Goal: Information Seeking & Learning: Find specific fact

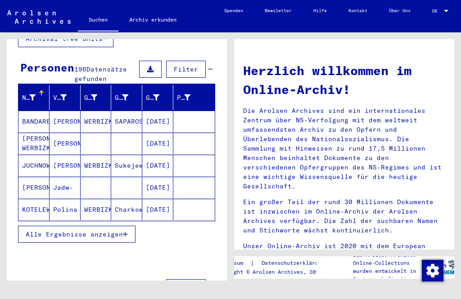
scroll to position [72, 0]
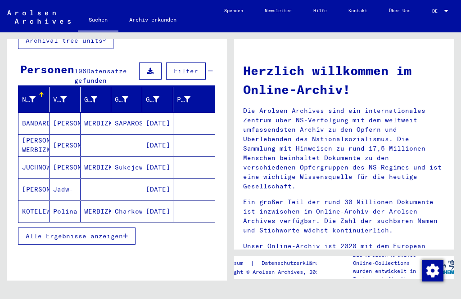
click at [64, 232] on span "Alle Ergebnisse anzeigen" at bounding box center [74, 236] width 97 height 8
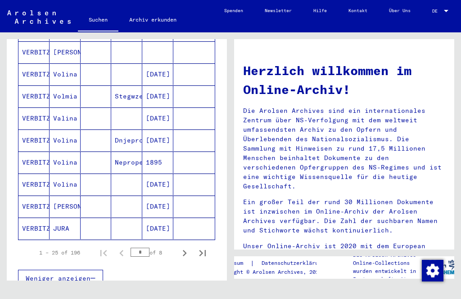
scroll to position [496, 0]
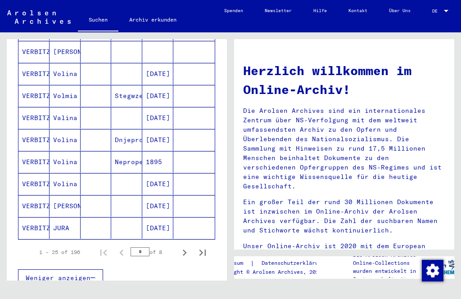
click at [180, 247] on icon "Next page" at bounding box center [184, 253] width 13 height 13
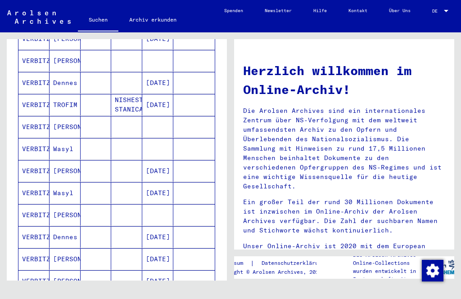
scroll to position [441, 0]
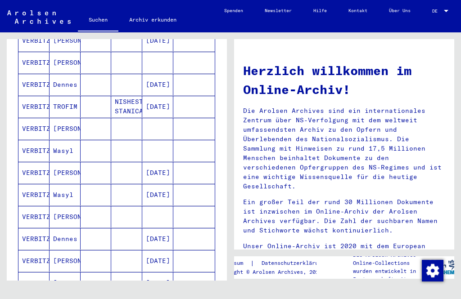
click at [33, 184] on mat-cell "VERBITZKI" at bounding box center [33, 195] width 31 height 22
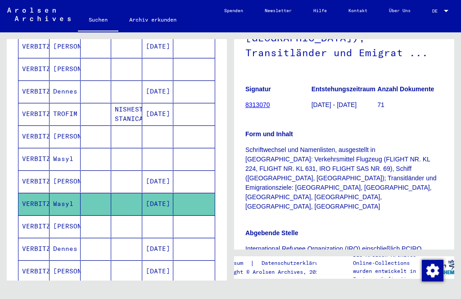
scroll to position [188, 0]
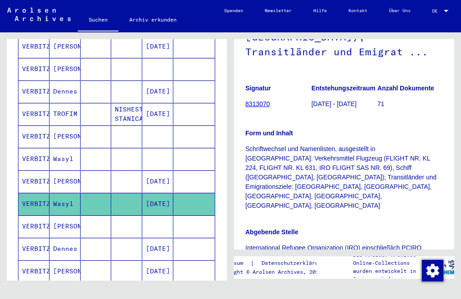
click at [290, 263] on img at bounding box center [289, 281] width 58 height 36
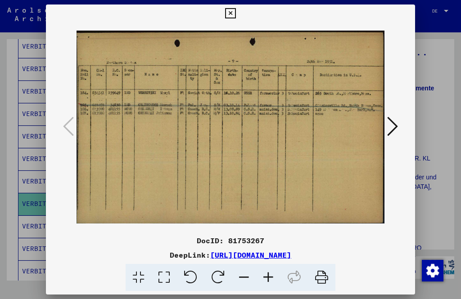
click at [235, 18] on icon at bounding box center [230, 13] width 10 height 11
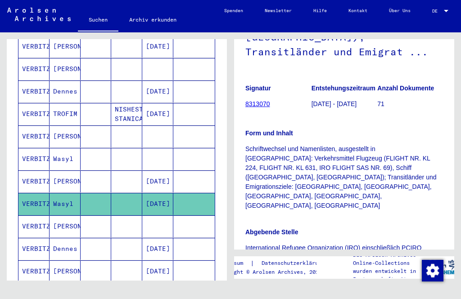
click at [3, 99] on div "Nach Themen oder Namen suchen ********* close Suche Archival tree units Persone…" at bounding box center [115, 156] width 230 height 248
click at [40, 151] on mat-cell "VERBITZKI" at bounding box center [33, 159] width 31 height 22
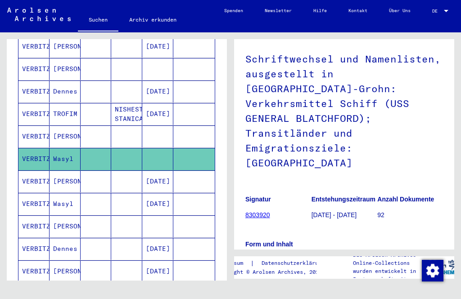
scroll to position [117, 0]
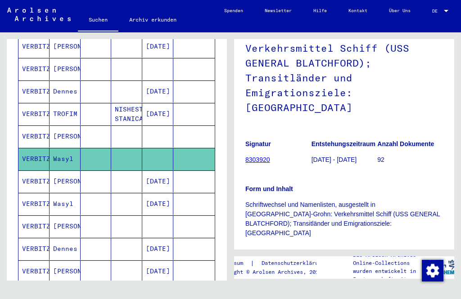
click at [355, 290] on img at bounding box center [356, 298] width 26 height 17
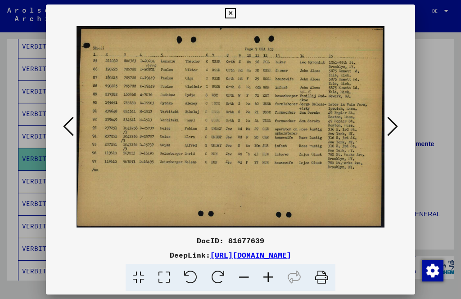
click at [235, 16] on icon at bounding box center [230, 13] width 10 height 11
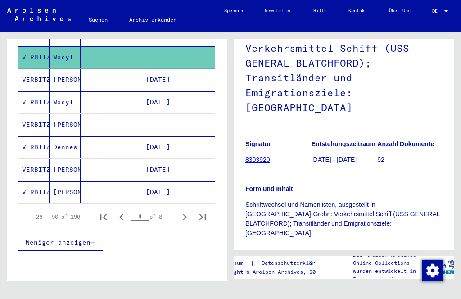
scroll to position [542, 0]
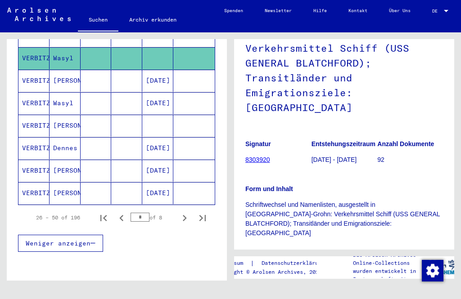
click at [187, 212] on icon "Next page" at bounding box center [184, 218] width 13 height 13
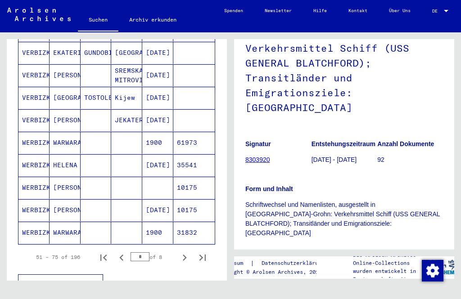
scroll to position [502, 0]
click at [33, 159] on mat-cell "WERBIZKAJA" at bounding box center [33, 166] width 31 height 22
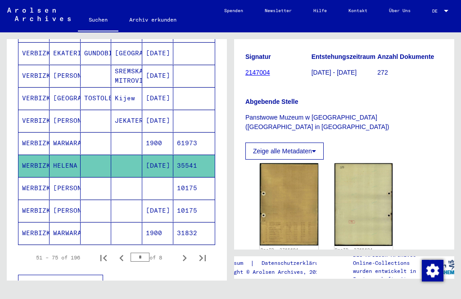
scroll to position [92, 0]
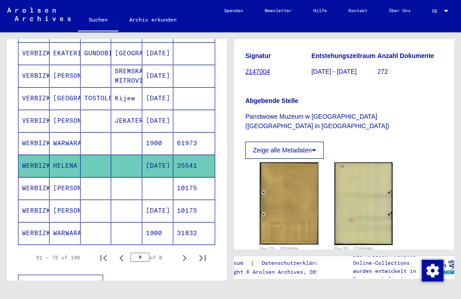
click at [290, 207] on img at bounding box center [289, 203] width 58 height 82
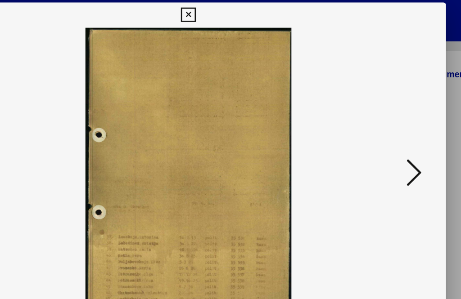
click at [387, 122] on icon at bounding box center [392, 127] width 11 height 22
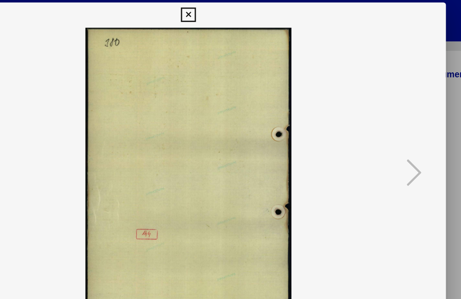
click at [235, 13] on icon at bounding box center [230, 13] width 10 height 11
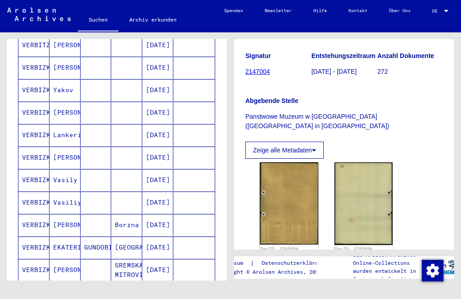
scroll to position [307, 0]
click at [39, 148] on mat-cell "VERBIZKY" at bounding box center [33, 158] width 31 height 22
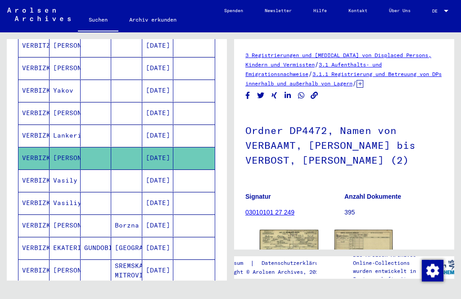
click at [52, 172] on mat-cell "Vasily" at bounding box center [64, 181] width 31 height 22
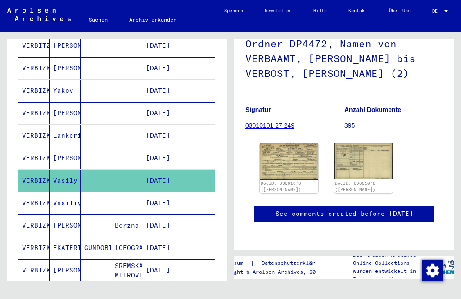
scroll to position [90, 0]
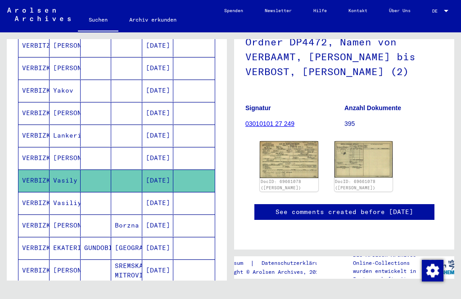
click at [290, 153] on img at bounding box center [289, 159] width 58 height 36
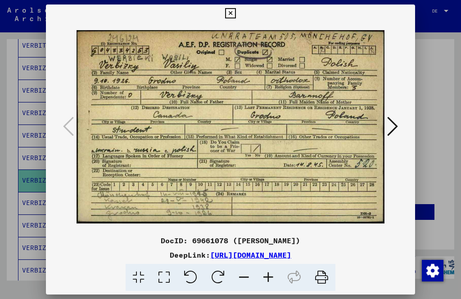
click at [235, 16] on icon at bounding box center [230, 13] width 10 height 11
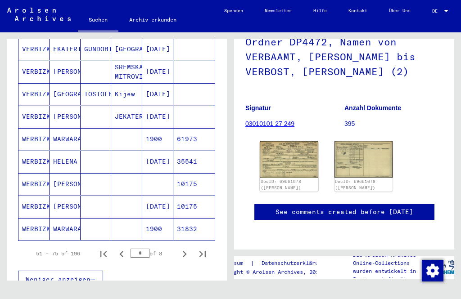
scroll to position [507, 0]
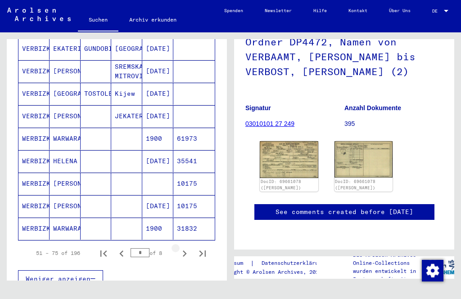
click at [186, 247] on icon "Next page" at bounding box center [184, 253] width 13 height 13
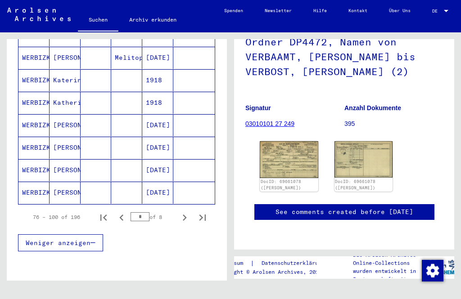
scroll to position [542, 0]
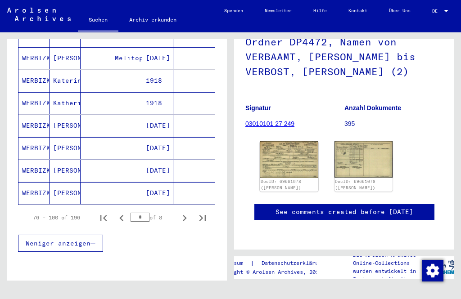
click at [185, 212] on icon "Next page" at bounding box center [184, 218] width 13 height 13
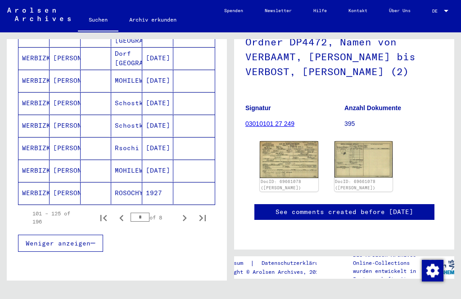
click at [47, 137] on mat-cell "WERBIZKAJA" at bounding box center [33, 148] width 31 height 22
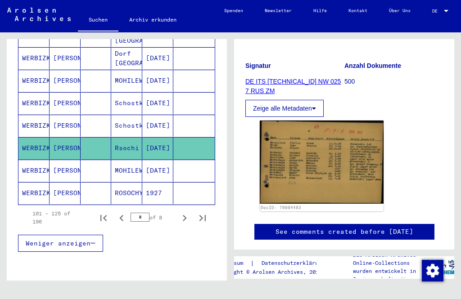
scroll to position [145, 0]
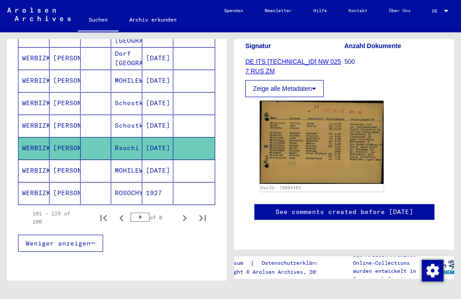
click at [301, 146] on img at bounding box center [322, 142] width 124 height 83
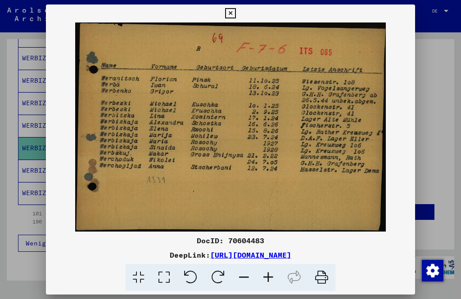
click at [235, 15] on icon at bounding box center [230, 13] width 10 height 11
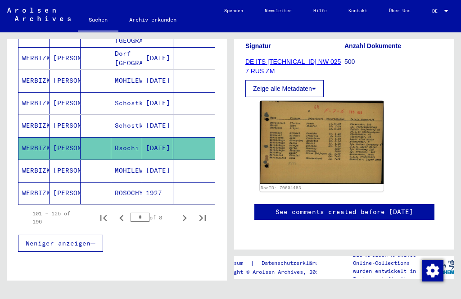
click at [184, 212] on icon "Next page" at bounding box center [184, 218] width 13 height 13
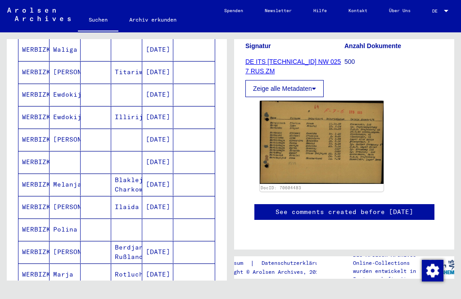
scroll to position [181, 0]
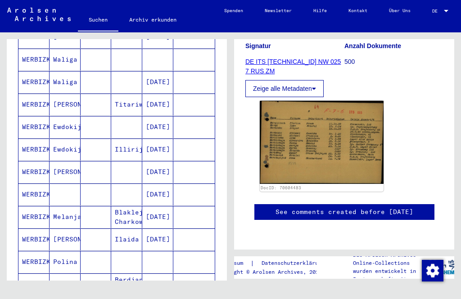
click at [32, 185] on mat-cell "WERBIZKAJA" at bounding box center [33, 195] width 31 height 22
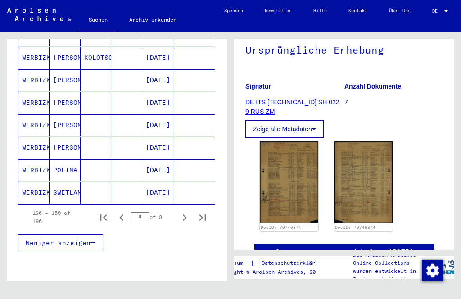
scroll to position [542, 0]
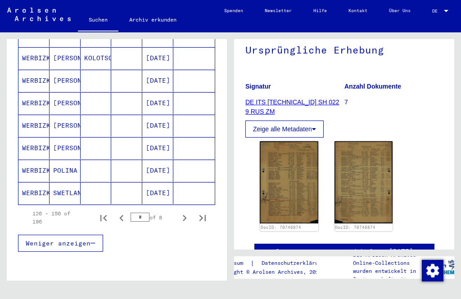
click at [186, 212] on icon "Next page" at bounding box center [184, 218] width 13 height 13
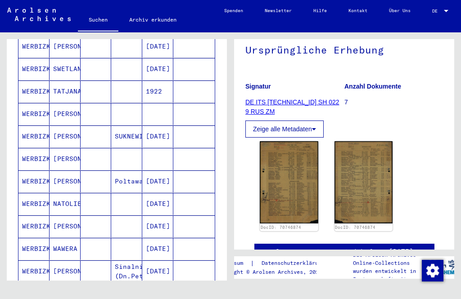
scroll to position [137, 0]
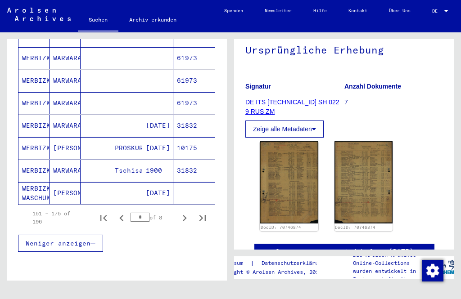
click at [189, 212] on icon "Next page" at bounding box center [184, 218] width 13 height 13
type input "*"
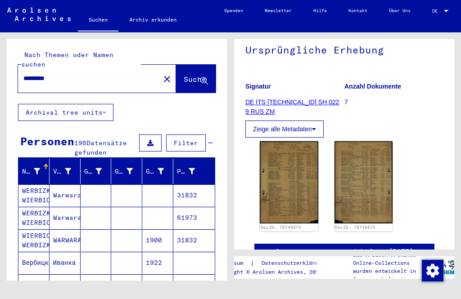
scroll to position [0, 0]
click at [82, 74] on input "*********" at bounding box center [88, 78] width 131 height 9
type input "*********"
click at [198, 75] on span "Suche" at bounding box center [195, 79] width 22 height 9
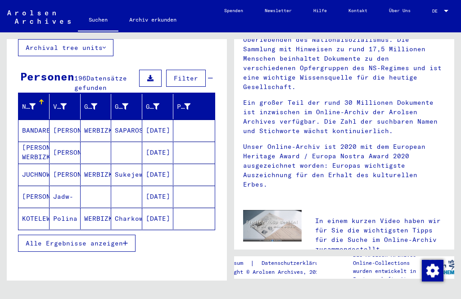
scroll to position [65, 0]
click at [40, 239] on span "Alle Ergebnisse anzeigen" at bounding box center [74, 243] width 97 height 8
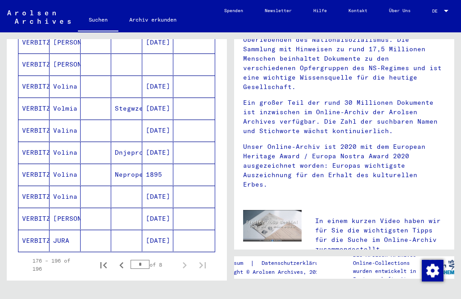
scroll to position [486, 0]
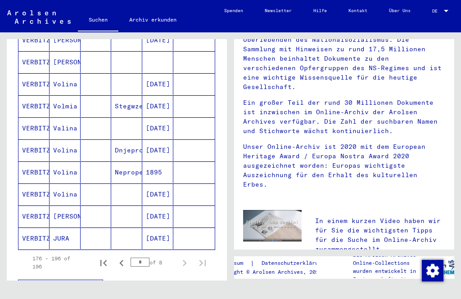
click at [121, 257] on icon "Previous page" at bounding box center [121, 263] width 13 height 13
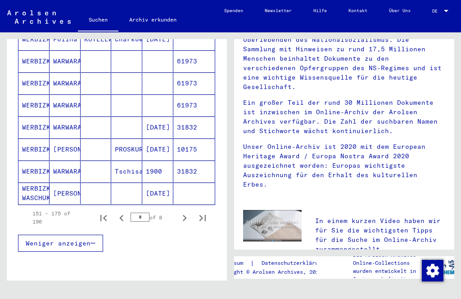
scroll to position [531, 0]
click at [126, 212] on icon "Previous page" at bounding box center [121, 218] width 13 height 13
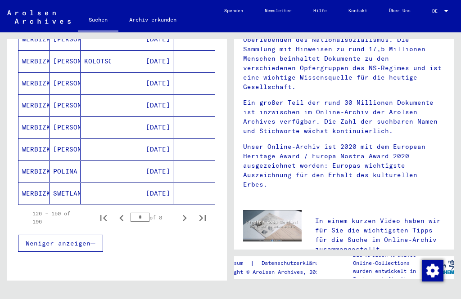
click at [126, 212] on icon "Previous page" at bounding box center [121, 218] width 13 height 13
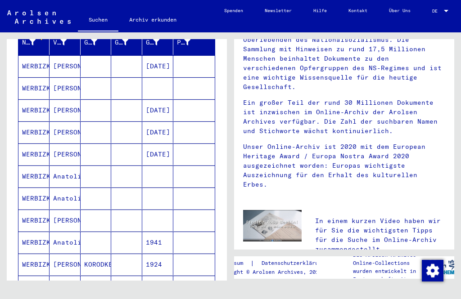
scroll to position [130, 0]
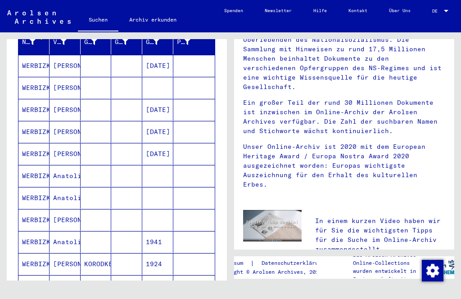
click at [61, 172] on mat-cell "Anatoli" at bounding box center [64, 176] width 31 height 22
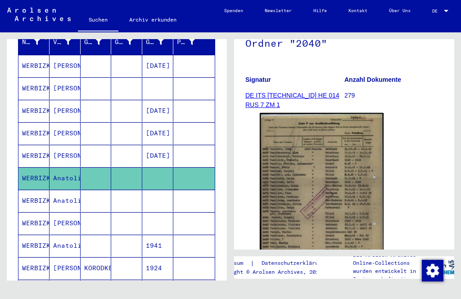
scroll to position [154, 0]
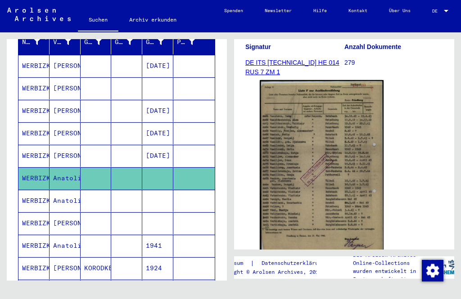
click at [42, 195] on mat-cell "WERBIZKAJA" at bounding box center [33, 201] width 31 height 22
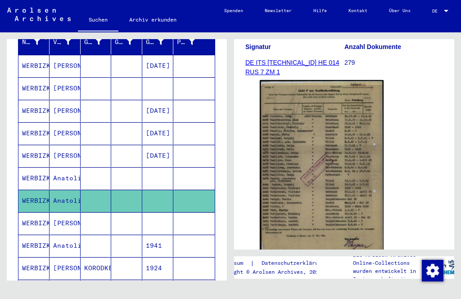
click at [57, 239] on mat-cell "Anatoli" at bounding box center [64, 246] width 31 height 22
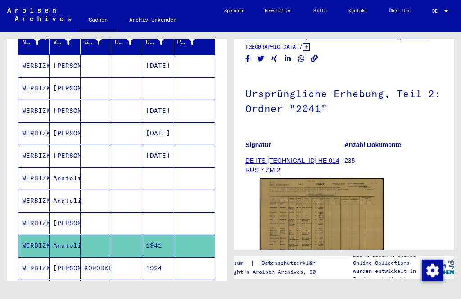
scroll to position [109, 0]
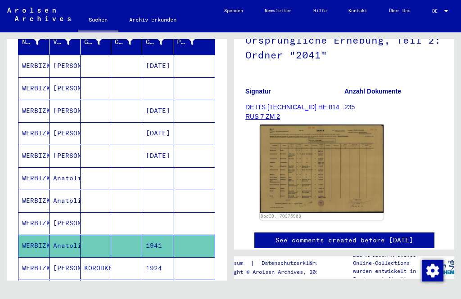
click at [299, 178] on img at bounding box center [322, 169] width 124 height 88
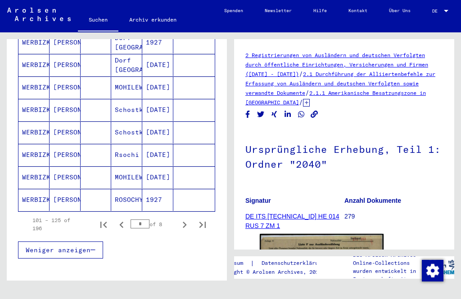
scroll to position [542, 0]
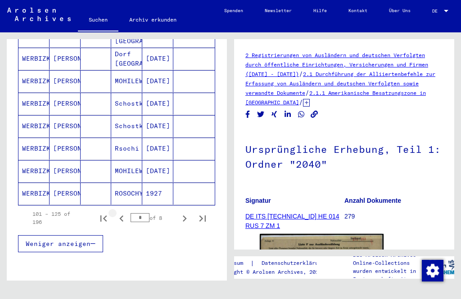
click at [123, 212] on icon "Previous page" at bounding box center [121, 218] width 13 height 13
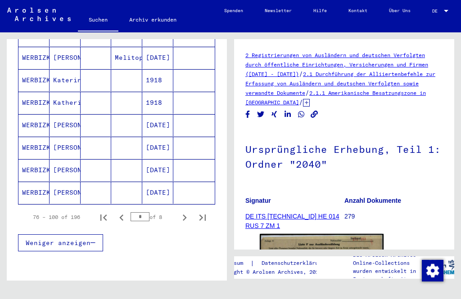
scroll to position [542, 0]
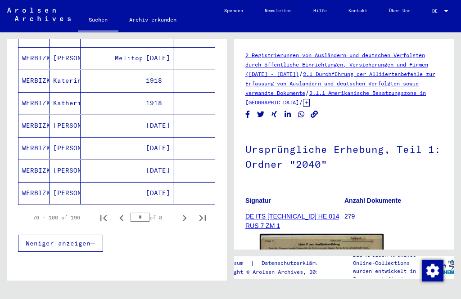
click at [124, 212] on icon "Previous page" at bounding box center [121, 218] width 13 height 13
type input "*"
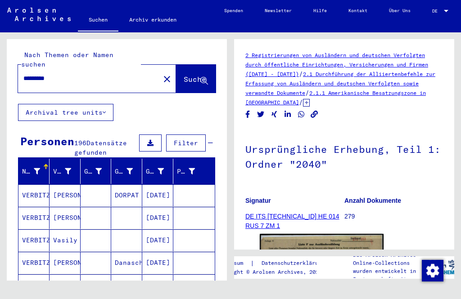
scroll to position [0, 0]
click at [162, 74] on mat-icon "close" at bounding box center [167, 79] width 11 height 11
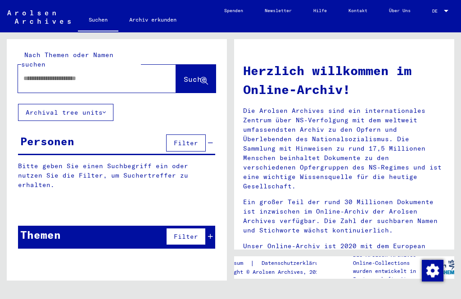
click at [37, 68] on div at bounding box center [83, 78] width 131 height 20
click at [34, 74] on input "text" at bounding box center [86, 78] width 126 height 9
type input "*********"
click at [192, 75] on span "Suche" at bounding box center [195, 79] width 22 height 9
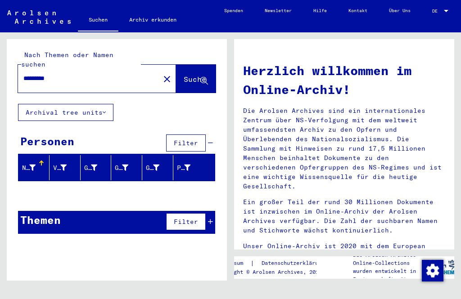
click at [162, 74] on mat-icon "close" at bounding box center [167, 79] width 11 height 11
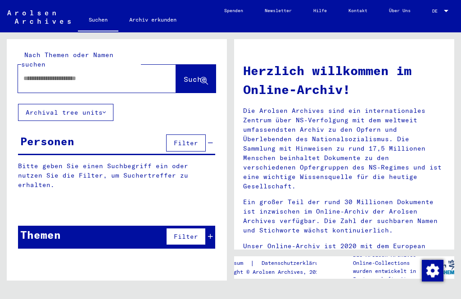
click at [39, 74] on input "text" at bounding box center [86, 78] width 126 height 9
click at [184, 75] on span "Suche" at bounding box center [195, 79] width 22 height 9
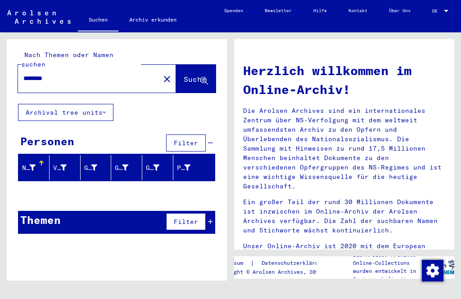
click at [73, 74] on input "********" at bounding box center [86, 78] width 126 height 9
type input "*"
click at [184, 75] on span "Suche" at bounding box center [195, 79] width 22 height 9
click at [86, 74] on input "********" at bounding box center [86, 78] width 126 height 9
type input "*"
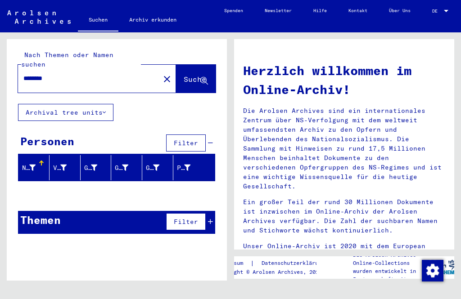
type input "********"
click at [190, 75] on span "Suche" at bounding box center [195, 79] width 22 height 9
click at [162, 74] on mat-icon "close" at bounding box center [167, 79] width 11 height 11
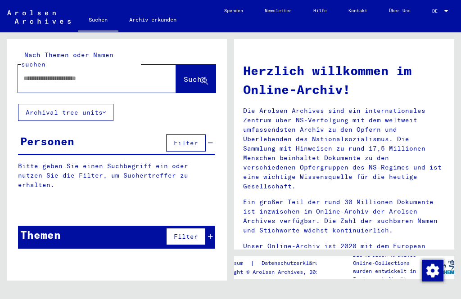
click at [40, 74] on input "text" at bounding box center [86, 78] width 126 height 9
click at [187, 75] on span "Suche" at bounding box center [195, 79] width 22 height 9
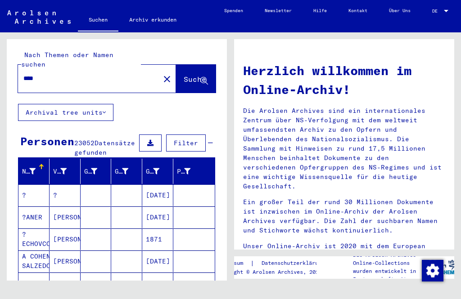
click at [63, 74] on input "****" at bounding box center [86, 78] width 126 height 9
type input "**********"
click at [187, 75] on span "Suche" at bounding box center [195, 79] width 22 height 9
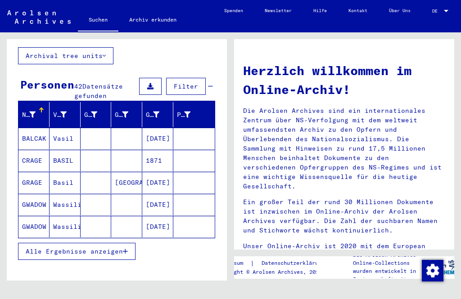
scroll to position [57, 0]
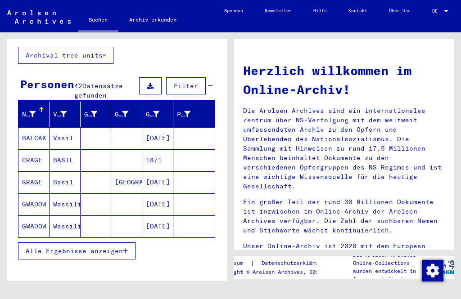
click at [66, 247] on span "Alle Ergebnisse anzeigen" at bounding box center [74, 251] width 97 height 8
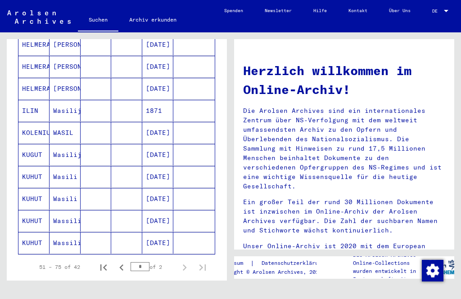
scroll to position [482, 0]
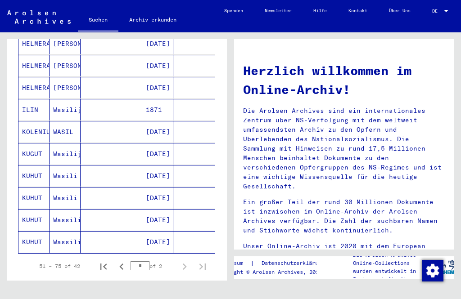
click at [126, 261] on icon "Previous page" at bounding box center [121, 267] width 13 height 13
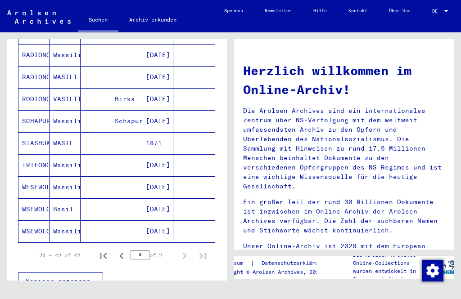
scroll to position [314, 0]
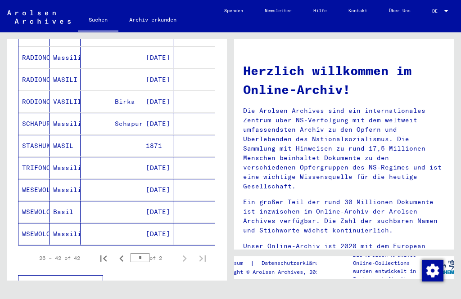
click at [124, 252] on icon "Previous page" at bounding box center [121, 258] width 13 height 13
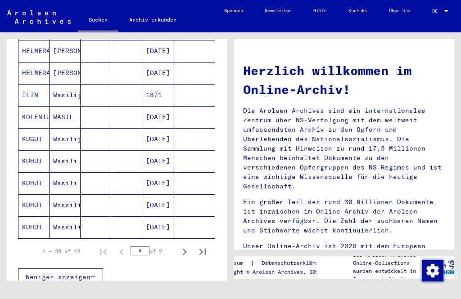
scroll to position [501, 0]
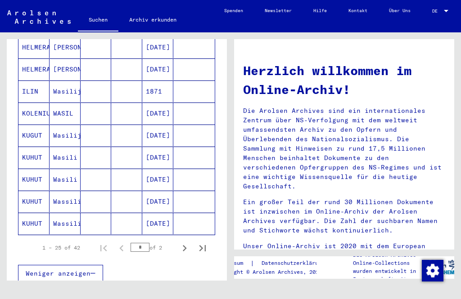
click at [189, 242] on icon "Next page" at bounding box center [184, 248] width 13 height 13
type input "*"
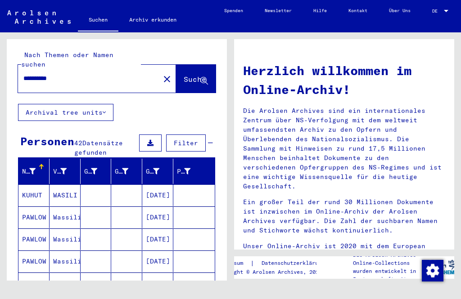
scroll to position [0, 0]
click at [76, 74] on input "**********" at bounding box center [86, 78] width 126 height 9
type input "**********"
click at [195, 77] on button "Suche" at bounding box center [196, 79] width 40 height 28
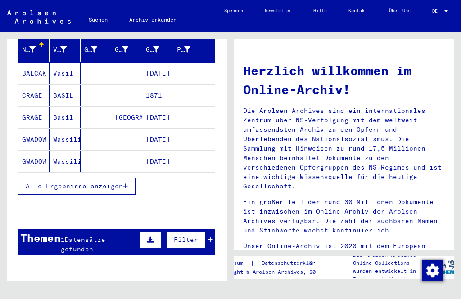
scroll to position [128, 0]
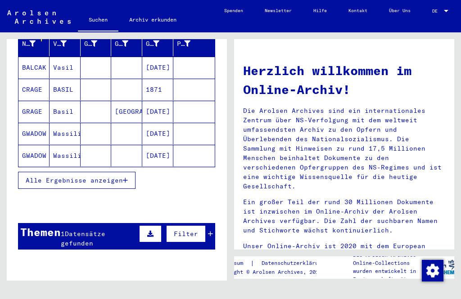
click at [47, 176] on span "Alle Ergebnisse anzeigen" at bounding box center [74, 180] width 97 height 8
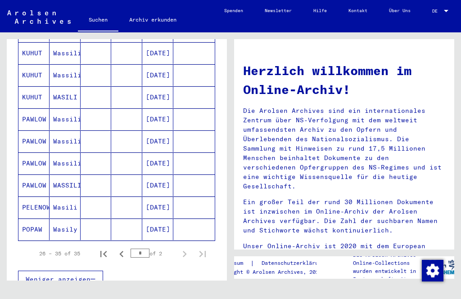
scroll to position [496, 0]
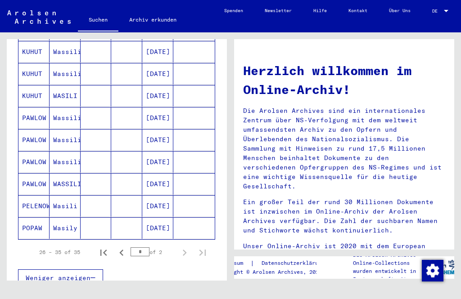
click at [120, 247] on icon "Previous page" at bounding box center [121, 253] width 13 height 13
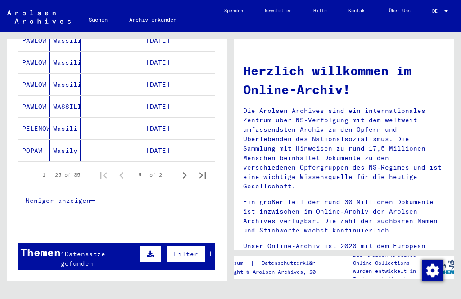
scroll to position [568, 0]
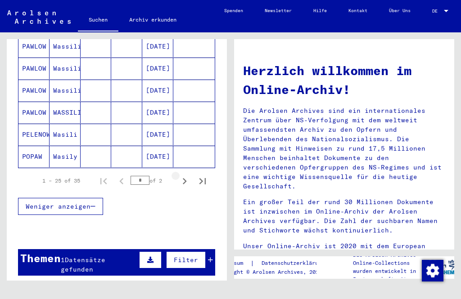
click at [189, 175] on icon "Next page" at bounding box center [184, 181] width 13 height 13
type input "*"
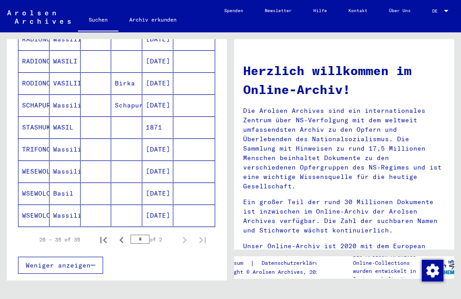
scroll to position [178, 0]
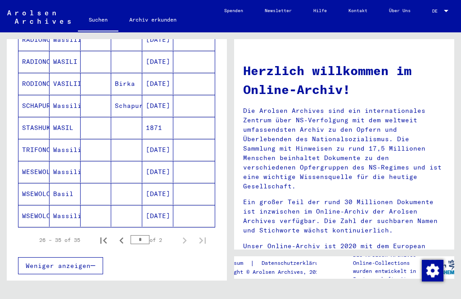
click at [39, 162] on mat-cell "WESEWOLOZSKI" at bounding box center [33, 172] width 31 height 22
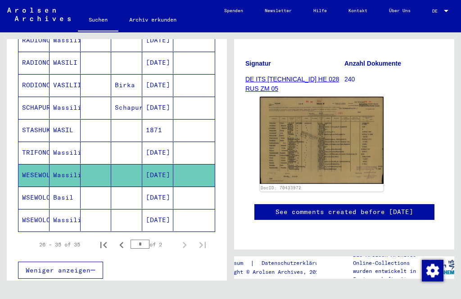
scroll to position [258, 0]
click at [34, 187] on mat-cell "WSEWOLOJSKYJ" at bounding box center [33, 198] width 31 height 22
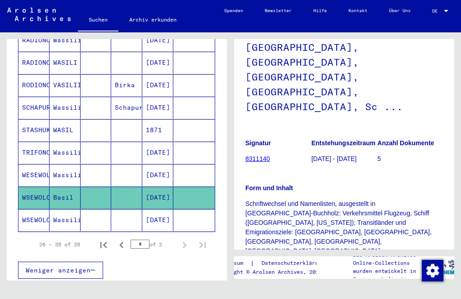
scroll to position [207, 0]
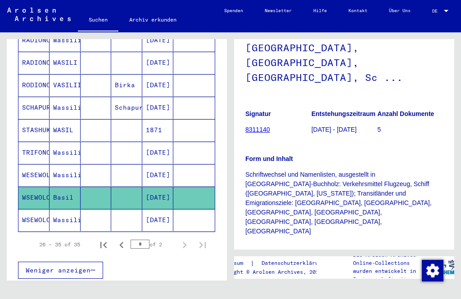
click at [296, 288] on img at bounding box center [289, 298] width 58 height 21
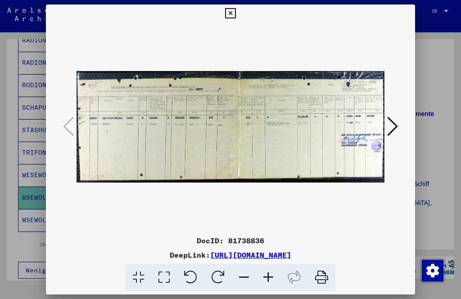
click at [238, 19] on button at bounding box center [230, 13] width 16 height 18
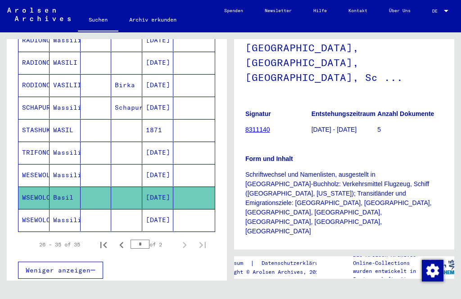
click at [36, 97] on mat-cell "SCHAPUROW" at bounding box center [33, 108] width 31 height 22
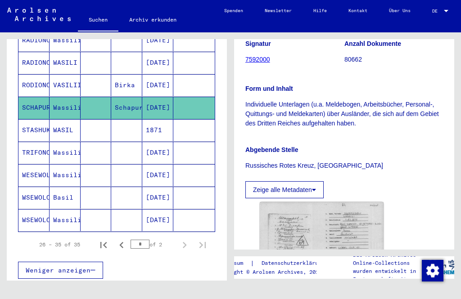
scroll to position [262, 0]
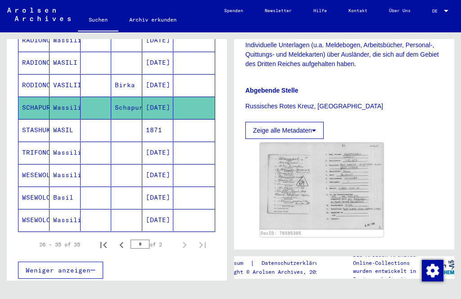
click at [302, 174] on img at bounding box center [322, 186] width 124 height 87
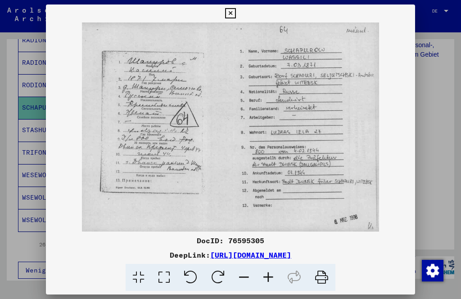
click at [235, 17] on icon at bounding box center [230, 13] width 10 height 11
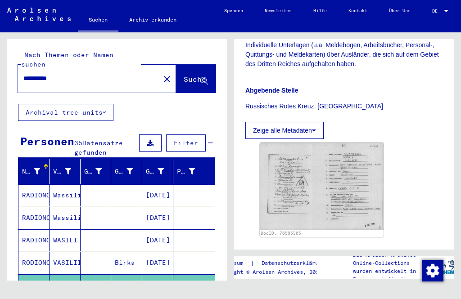
scroll to position [0, 0]
click at [159, 75] on button "close" at bounding box center [167, 79] width 18 height 18
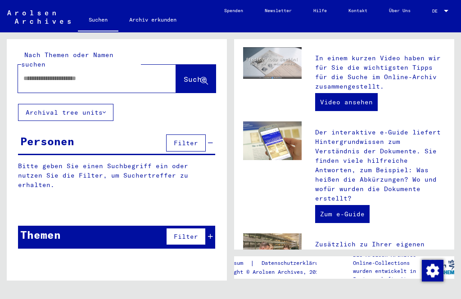
click at [36, 74] on input "text" at bounding box center [86, 78] width 126 height 9
click at [190, 75] on span "Suche" at bounding box center [195, 79] width 22 height 9
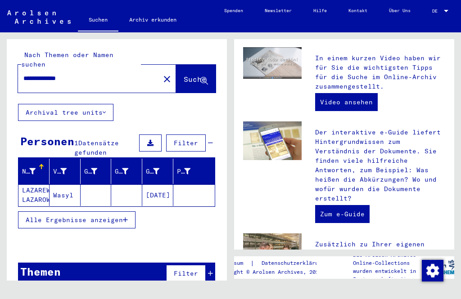
click at [40, 184] on mat-cell "LAZAREW LAZAROW" at bounding box center [33, 195] width 31 height 22
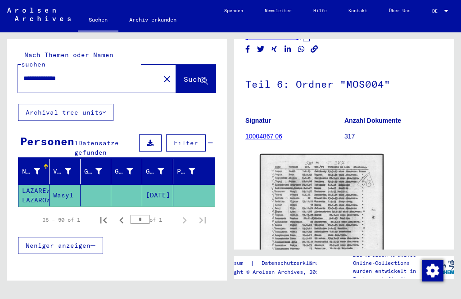
scroll to position [84, 0]
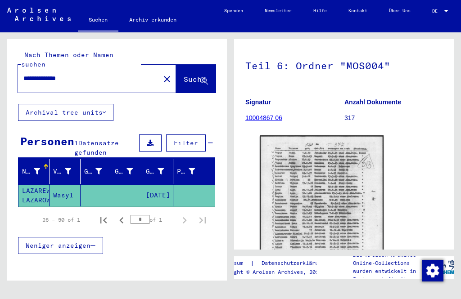
click at [302, 198] on img at bounding box center [322, 222] width 124 height 175
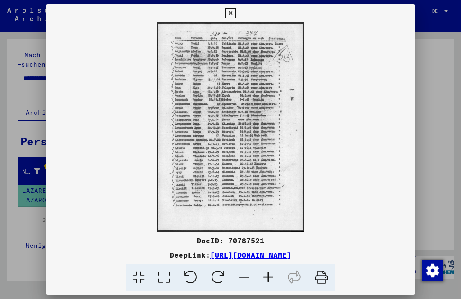
click at [238, 19] on button at bounding box center [230, 13] width 16 height 18
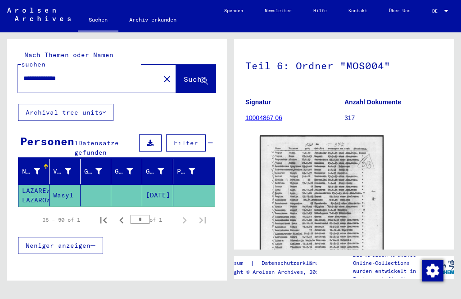
click at [94, 74] on input "**********" at bounding box center [88, 78] width 131 height 9
type input "**********"
click at [193, 75] on span "Suche" at bounding box center [195, 79] width 22 height 9
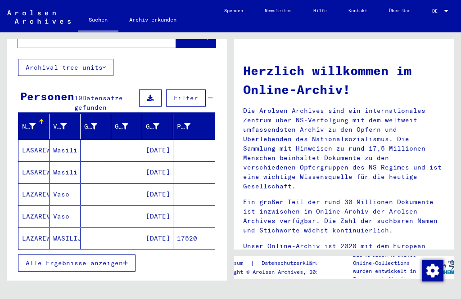
scroll to position [52, 0]
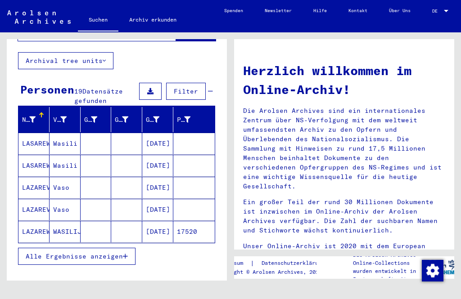
click at [38, 202] on mat-cell "LAZAREVIC" at bounding box center [33, 210] width 31 height 22
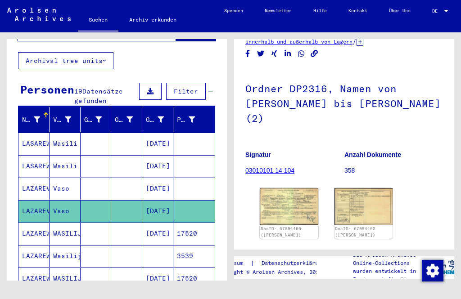
scroll to position [49, 0]
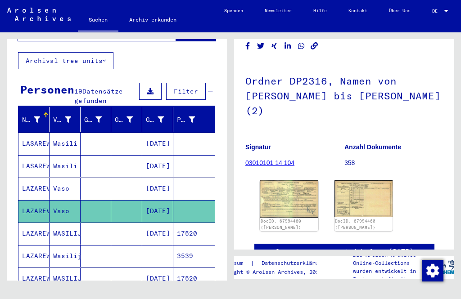
click at [294, 195] on img at bounding box center [289, 198] width 58 height 37
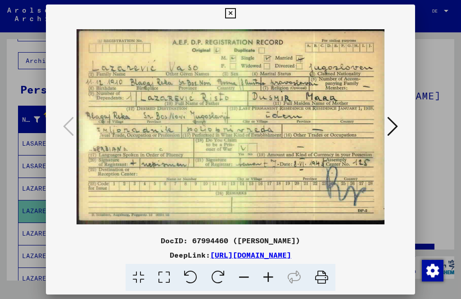
click at [235, 16] on icon at bounding box center [230, 13] width 10 height 11
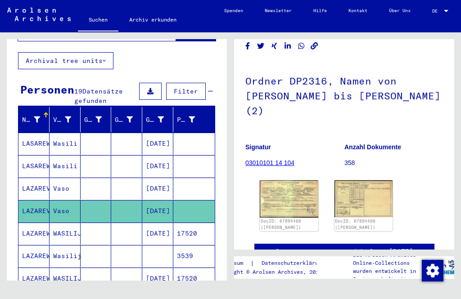
click at [40, 156] on mat-cell "LASAREW" at bounding box center [33, 166] width 31 height 22
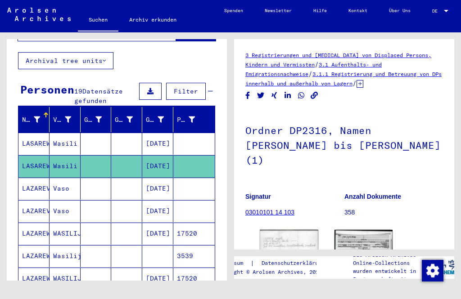
click at [364, 255] on img at bounding box center [363, 251] width 58 height 42
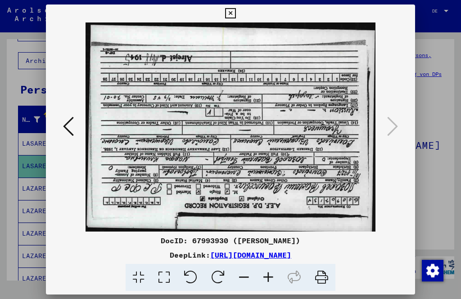
click at [235, 15] on icon at bounding box center [230, 13] width 10 height 11
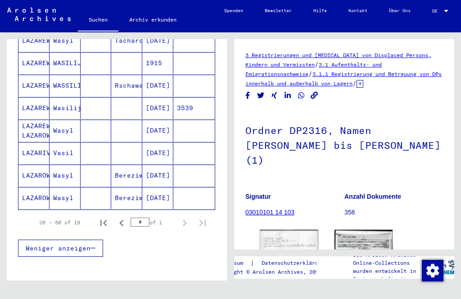
scroll to position [403, 0]
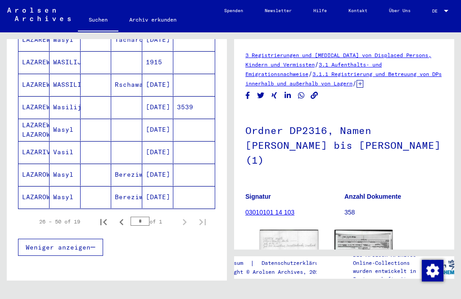
click at [118, 216] on icon "Previous page" at bounding box center [121, 222] width 13 height 13
type input "*"
click at [50, 164] on mat-cell "Wasyl" at bounding box center [64, 175] width 31 height 22
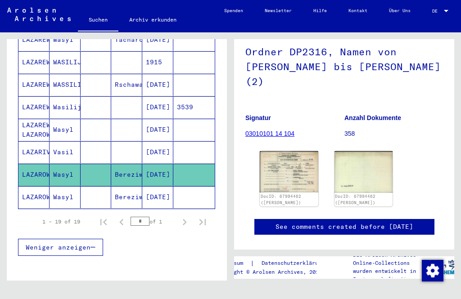
scroll to position [81, 0]
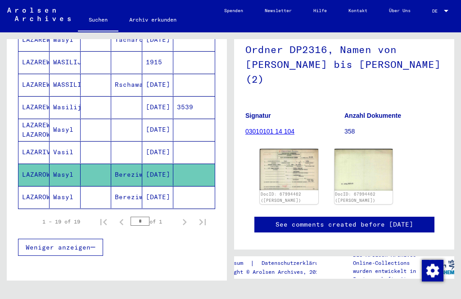
click at [286, 166] on img at bounding box center [289, 169] width 58 height 41
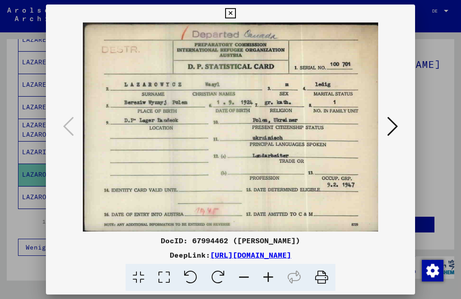
click at [235, 14] on icon at bounding box center [230, 13] width 10 height 11
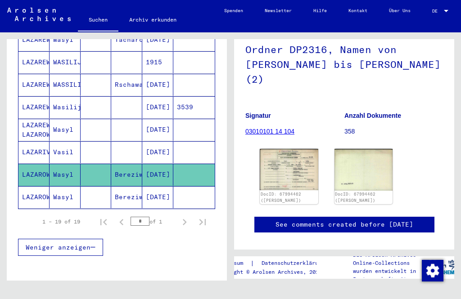
click at [51, 144] on mat-cell "Vasil" at bounding box center [64, 152] width 31 height 22
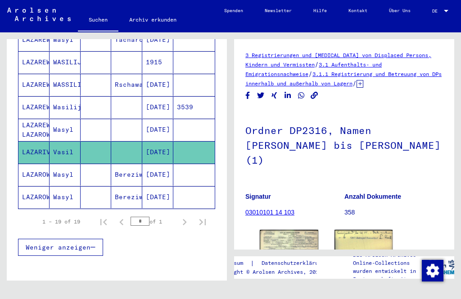
click at [301, 239] on img at bounding box center [289, 248] width 58 height 36
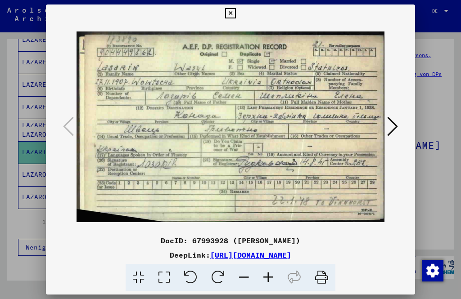
click at [235, 10] on icon at bounding box center [230, 13] width 10 height 11
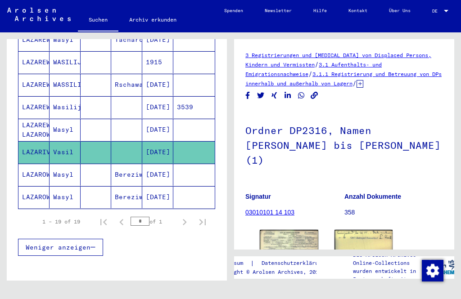
click at [41, 119] on mat-cell "LAZAREW LAZAROW" at bounding box center [33, 130] width 31 height 22
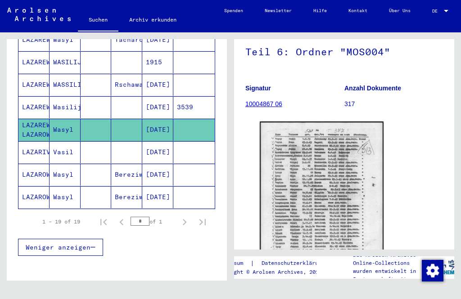
scroll to position [103, 0]
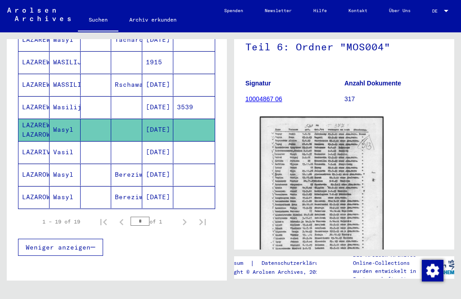
click at [41, 96] on mat-cell "LAZAREW" at bounding box center [33, 107] width 31 height 22
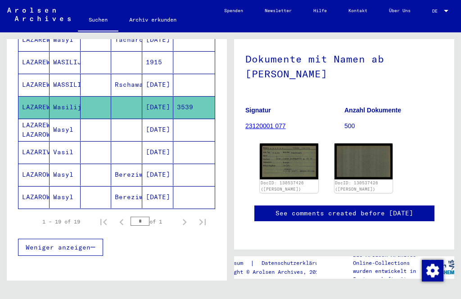
scroll to position [92, 0]
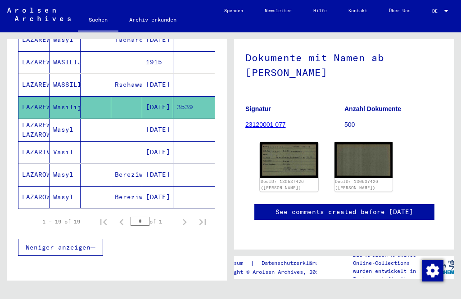
click at [52, 77] on mat-cell "WASSILI" at bounding box center [64, 85] width 31 height 22
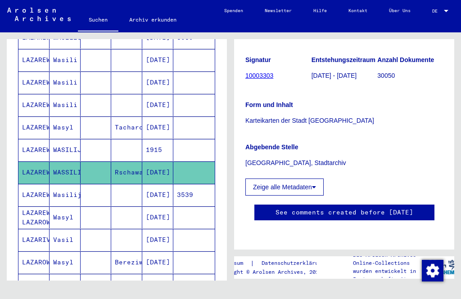
scroll to position [306, 0]
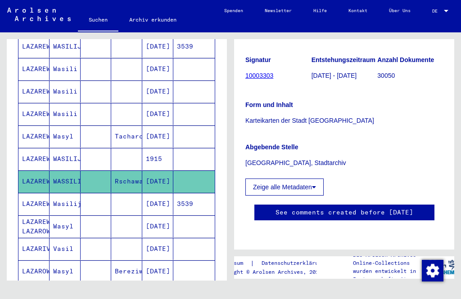
click at [45, 153] on mat-cell "LAZAREW" at bounding box center [33, 159] width 31 height 22
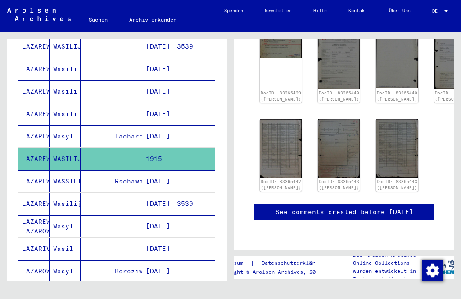
click at [45, 128] on mat-cell "LAZAREW" at bounding box center [33, 137] width 31 height 22
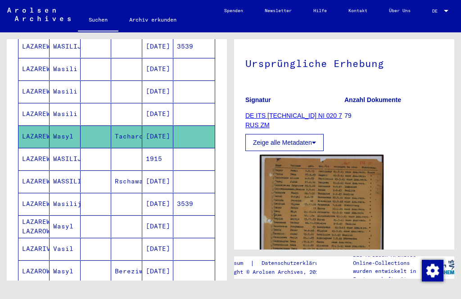
scroll to position [99, 0]
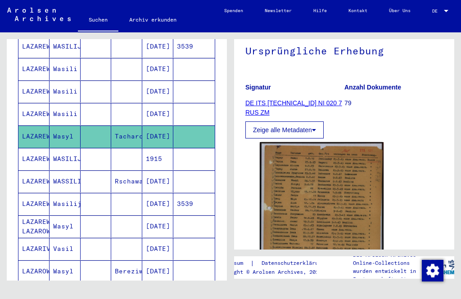
click at [36, 81] on mat-cell "LAZAREW" at bounding box center [33, 92] width 31 height 22
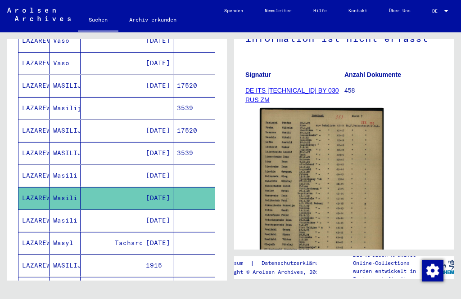
scroll to position [198, 0]
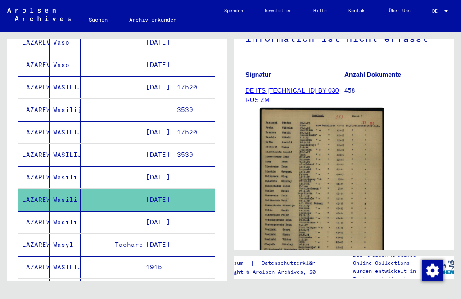
click at [51, 149] on mat-cell "WASILIJ" at bounding box center [64, 155] width 31 height 22
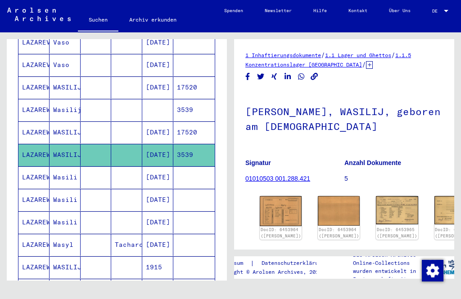
click at [40, 121] on mat-cell "LAZAREW" at bounding box center [33, 132] width 31 height 22
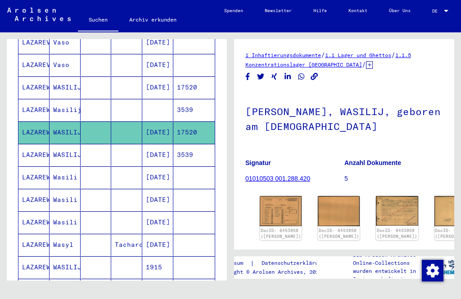
click at [43, 99] on mat-cell "LAZAREW" at bounding box center [33, 110] width 31 height 22
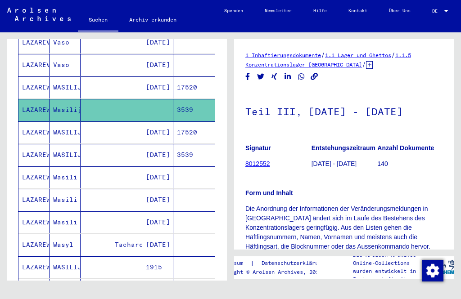
click at [41, 78] on mat-cell "LAZAREW" at bounding box center [33, 87] width 31 height 22
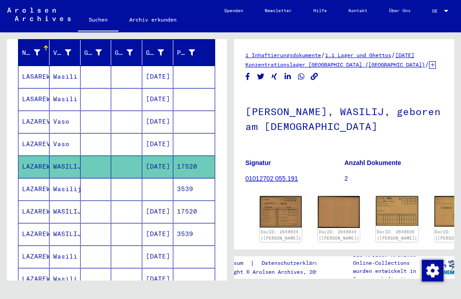
scroll to position [120, 0]
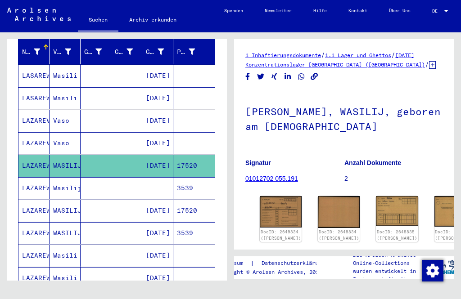
click at [40, 132] on mat-cell "LAZAREVIC" at bounding box center [33, 143] width 31 height 22
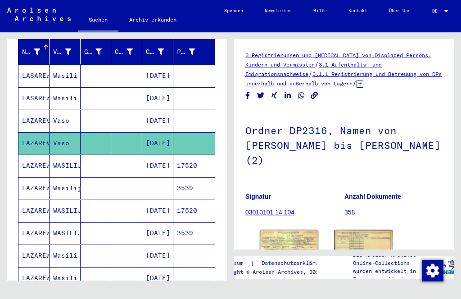
click at [42, 110] on mat-cell "LAZAREVIC" at bounding box center [33, 121] width 31 height 22
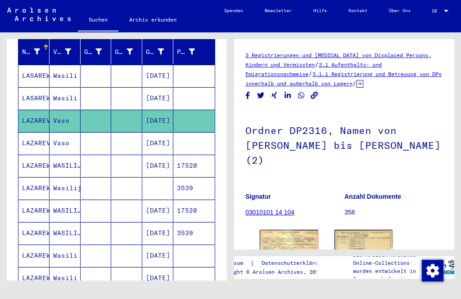
click at [45, 87] on mat-cell "LASAREW" at bounding box center [33, 98] width 31 height 22
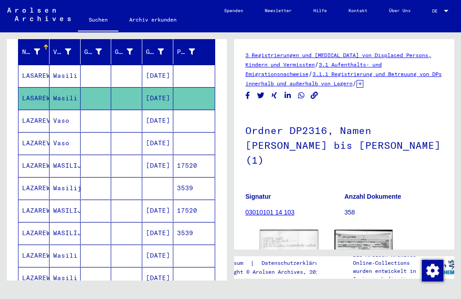
click at [42, 65] on mat-cell "LASAREW" at bounding box center [33, 76] width 31 height 22
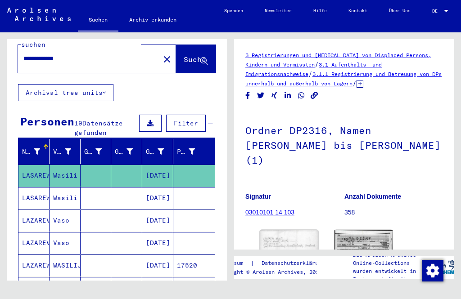
scroll to position [19, 0]
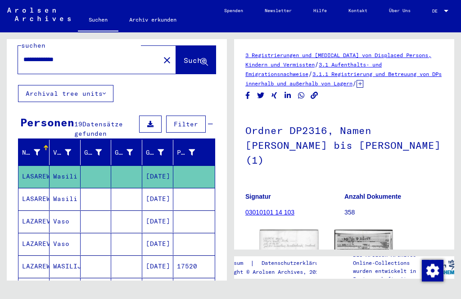
click at [83, 55] on input "**********" at bounding box center [88, 59] width 131 height 9
type input "**********"
click at [189, 56] on span "Suche" at bounding box center [195, 60] width 22 height 9
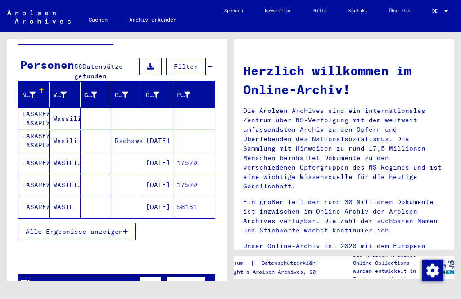
scroll to position [94, 0]
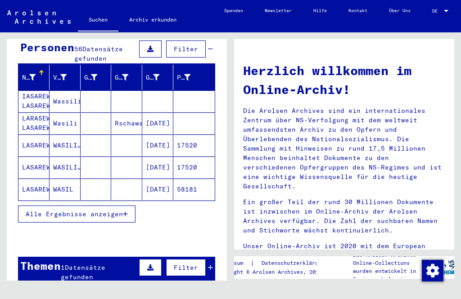
click at [48, 210] on span "Alle Ergebnisse anzeigen" at bounding box center [74, 214] width 97 height 8
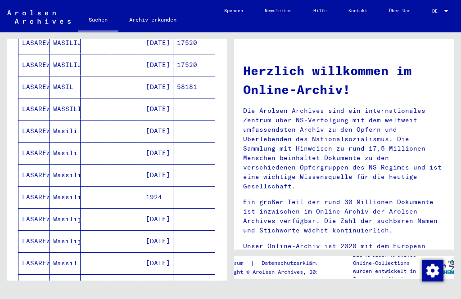
scroll to position [205, 0]
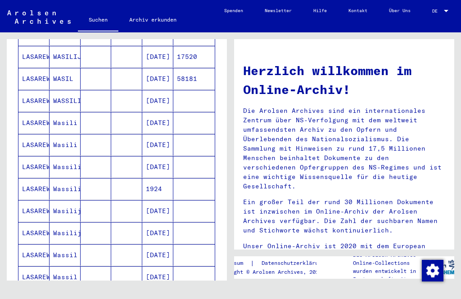
click at [45, 160] on mat-cell "LASAREW" at bounding box center [33, 167] width 31 height 22
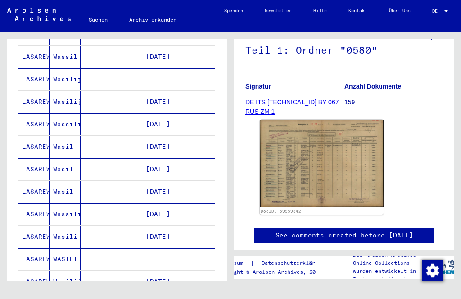
scroll to position [436, 0]
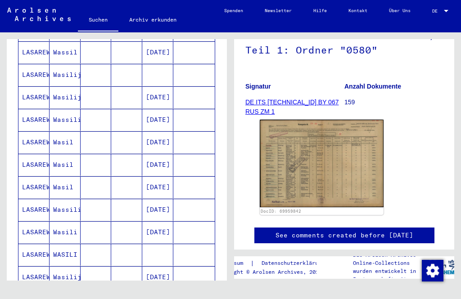
click at [39, 135] on mat-cell "LASAREW" at bounding box center [33, 142] width 31 height 22
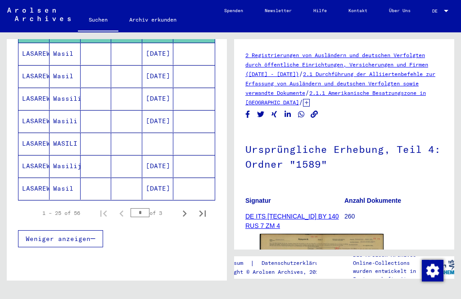
scroll to position [547, 0]
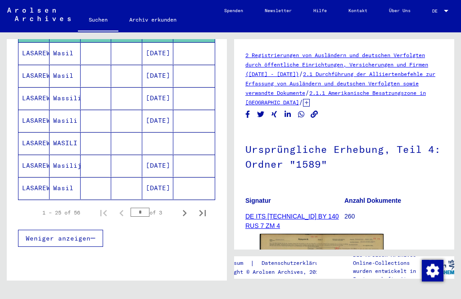
click at [187, 207] on icon "Next page" at bounding box center [184, 213] width 13 height 13
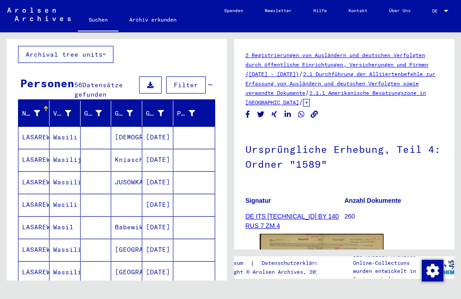
scroll to position [55, 0]
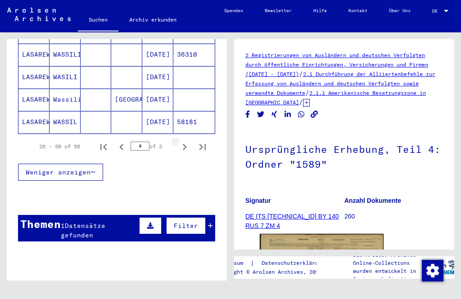
click at [187, 141] on icon "Next page" at bounding box center [184, 147] width 13 height 13
type input "*"
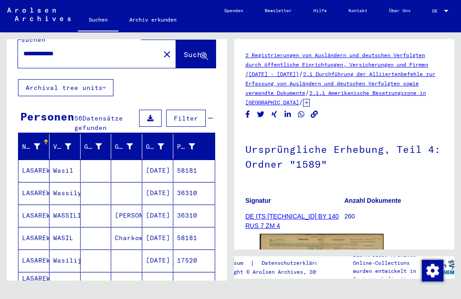
scroll to position [27, 0]
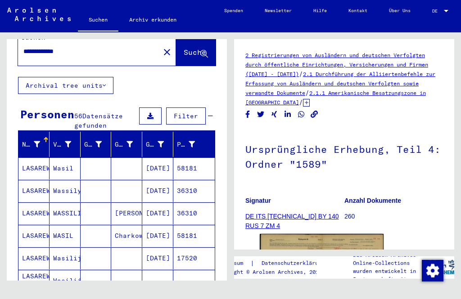
click at [42, 160] on mat-cell "LASAREW" at bounding box center [33, 168] width 31 height 22
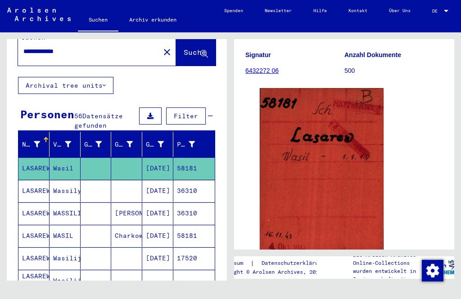
scroll to position [94, 0]
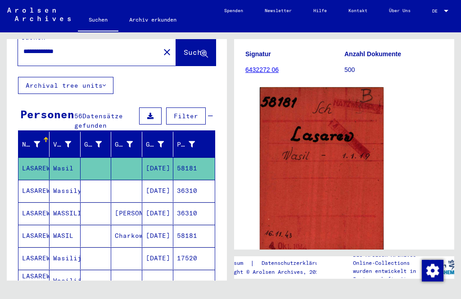
click at [41, 180] on mat-cell "LASAREW" at bounding box center [33, 191] width 31 height 22
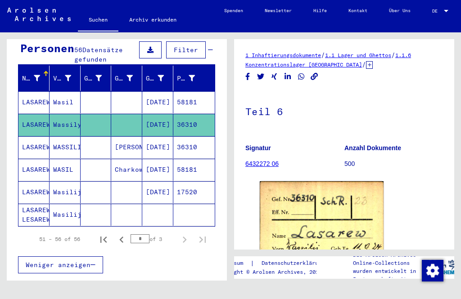
scroll to position [94, 0]
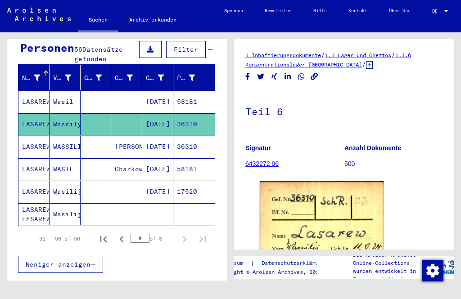
click at [37, 203] on mat-cell "LASAREW LESAREW" at bounding box center [33, 214] width 31 height 22
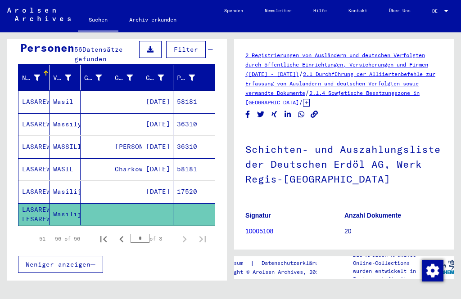
click at [46, 185] on mat-cell "LASAREW" at bounding box center [33, 192] width 31 height 22
